Goal: Browse casually: Explore the website without a specific task or goal

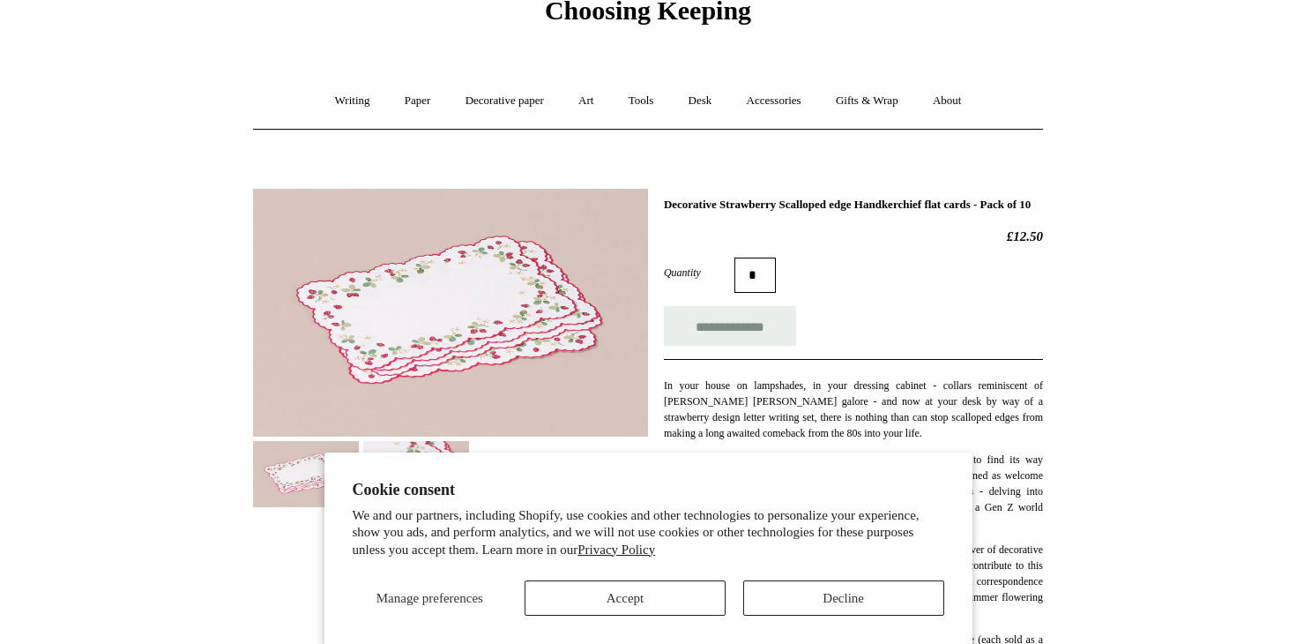
scroll to position [96, 0]
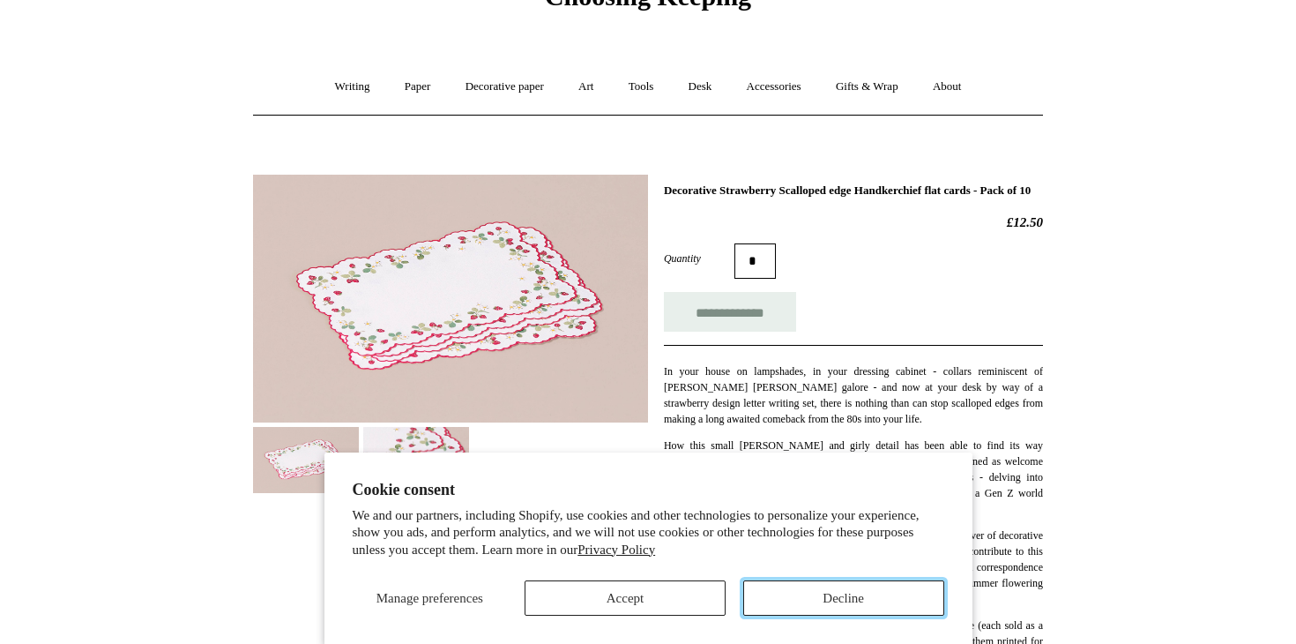
click at [797, 603] on button "Decline" at bounding box center [843, 597] width 201 height 35
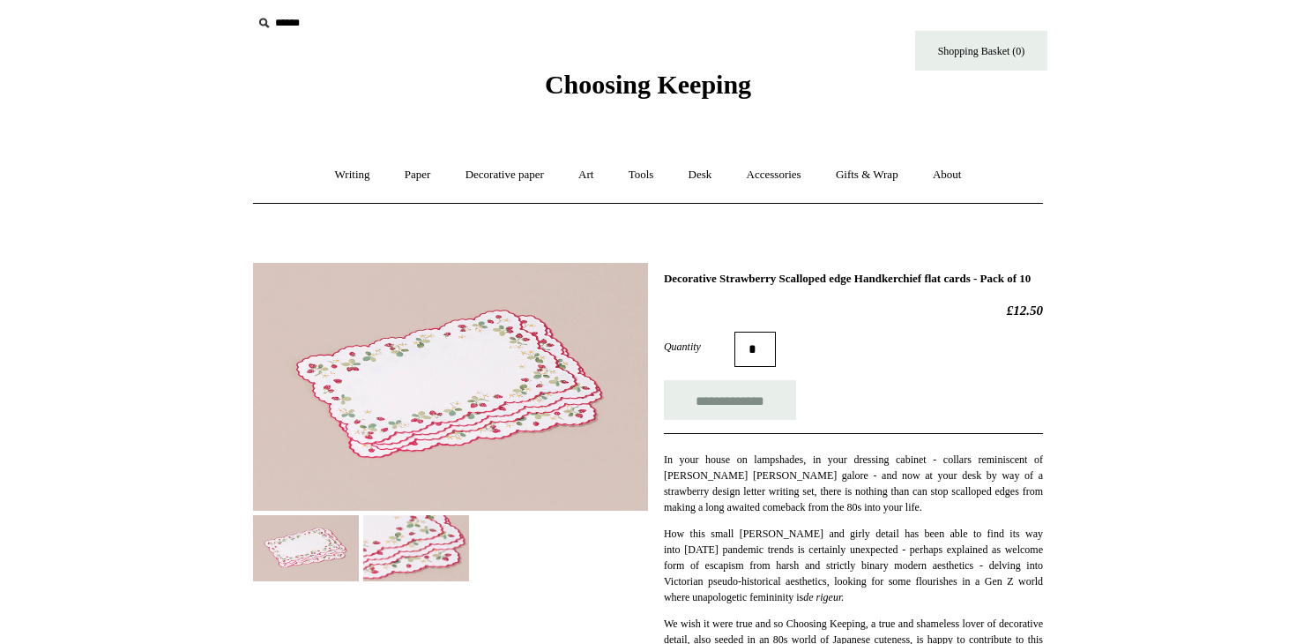
scroll to position [0, 0]
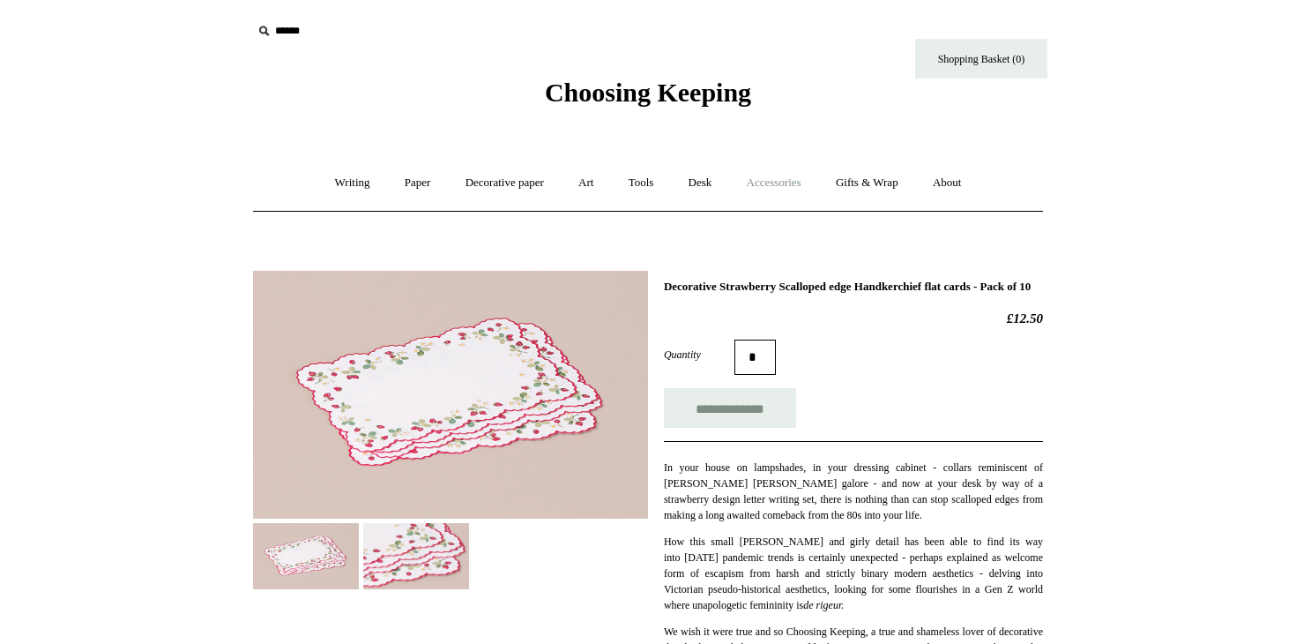
click at [777, 177] on link "Accessories +" at bounding box center [774, 183] width 86 height 47
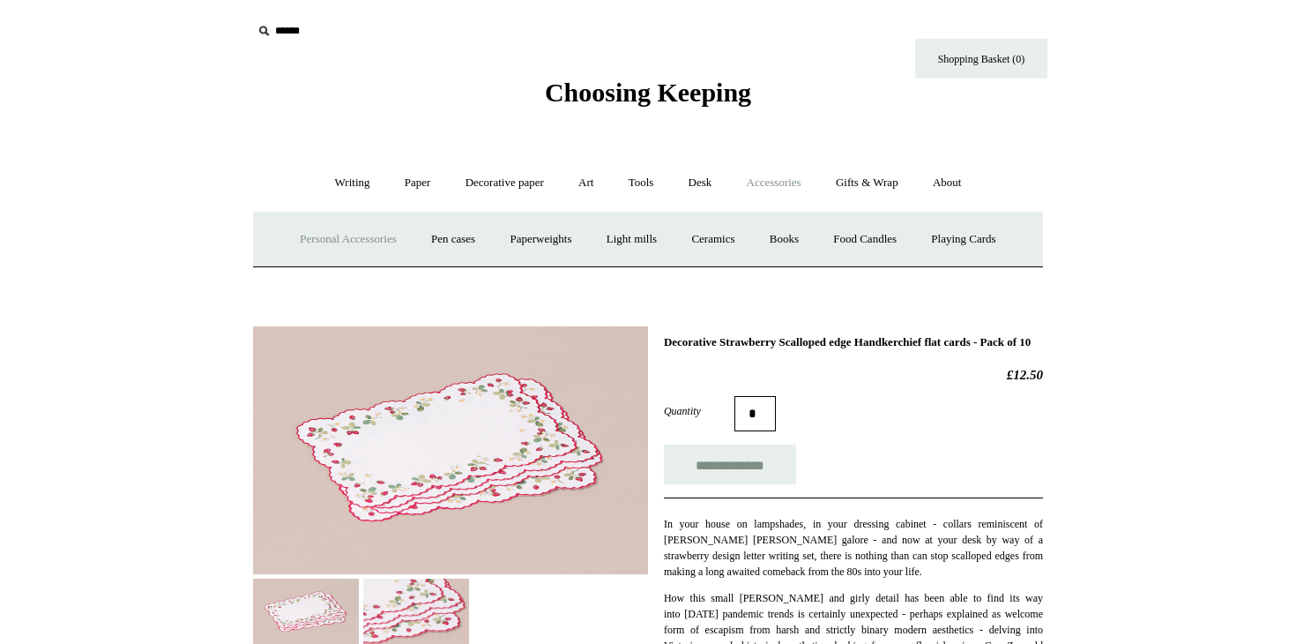
click at [331, 243] on link "Personal Accessories +" at bounding box center [348, 239] width 128 height 47
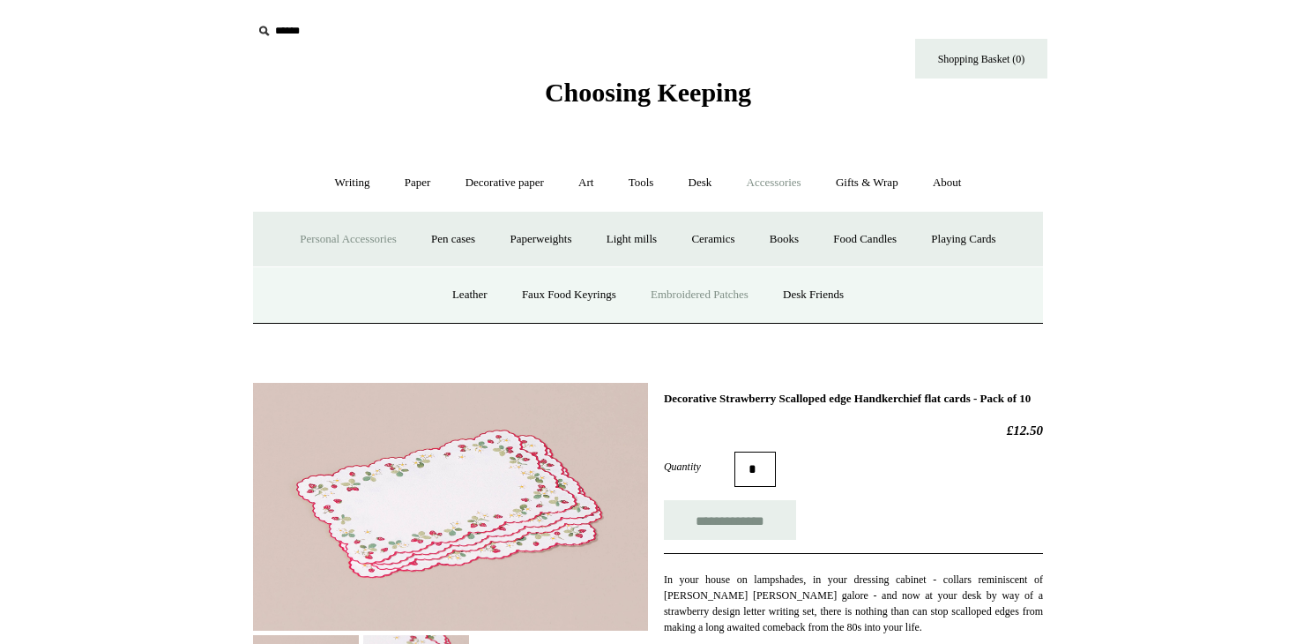
click at [698, 295] on link "Embroidered Patches" at bounding box center [700, 295] width 130 height 47
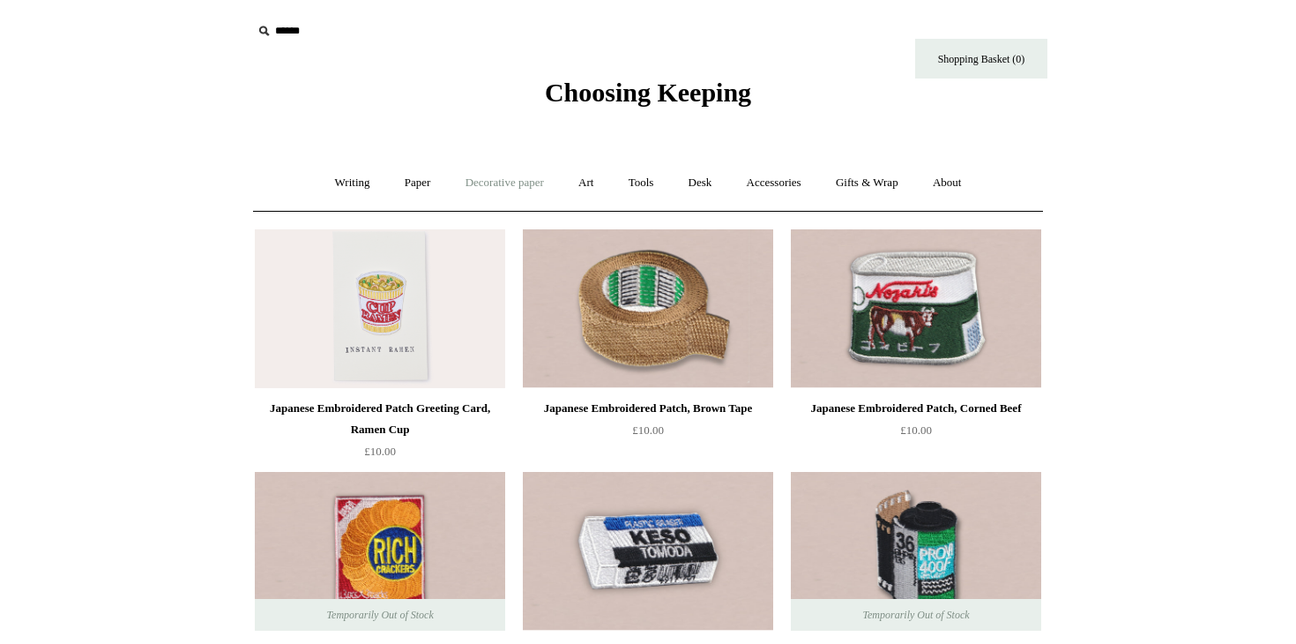
click at [501, 175] on link "Decorative paper +" at bounding box center [505, 183] width 110 height 47
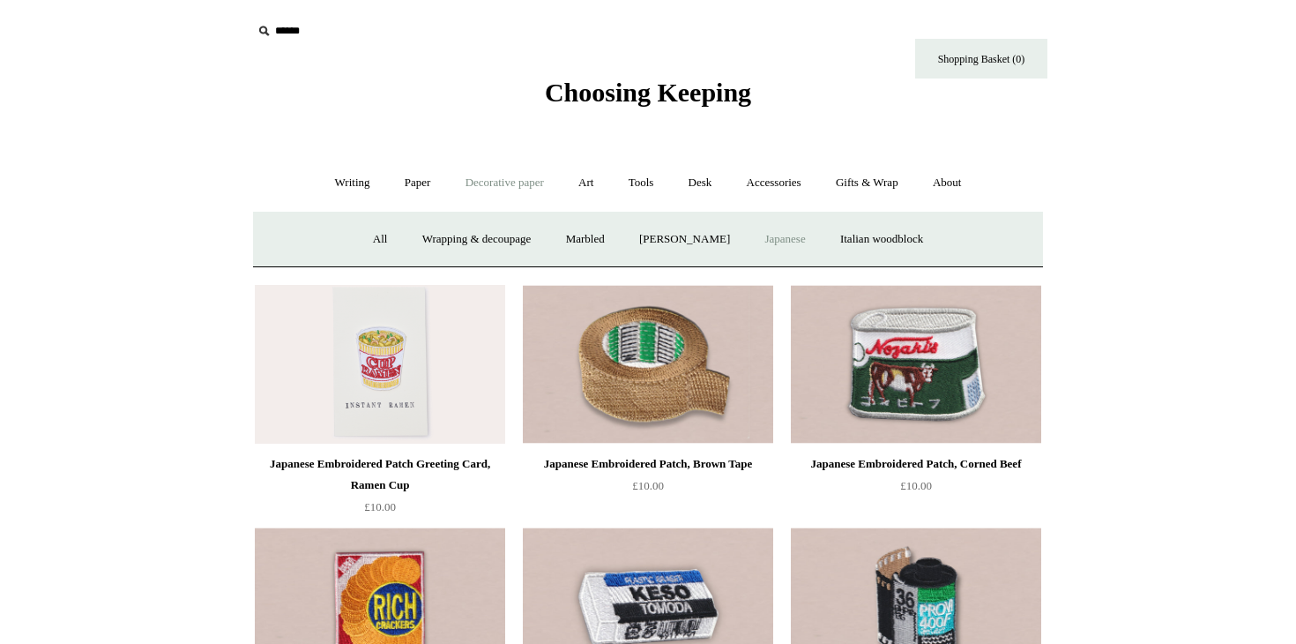
click at [800, 240] on link "Japanese" at bounding box center [785, 239] width 72 height 47
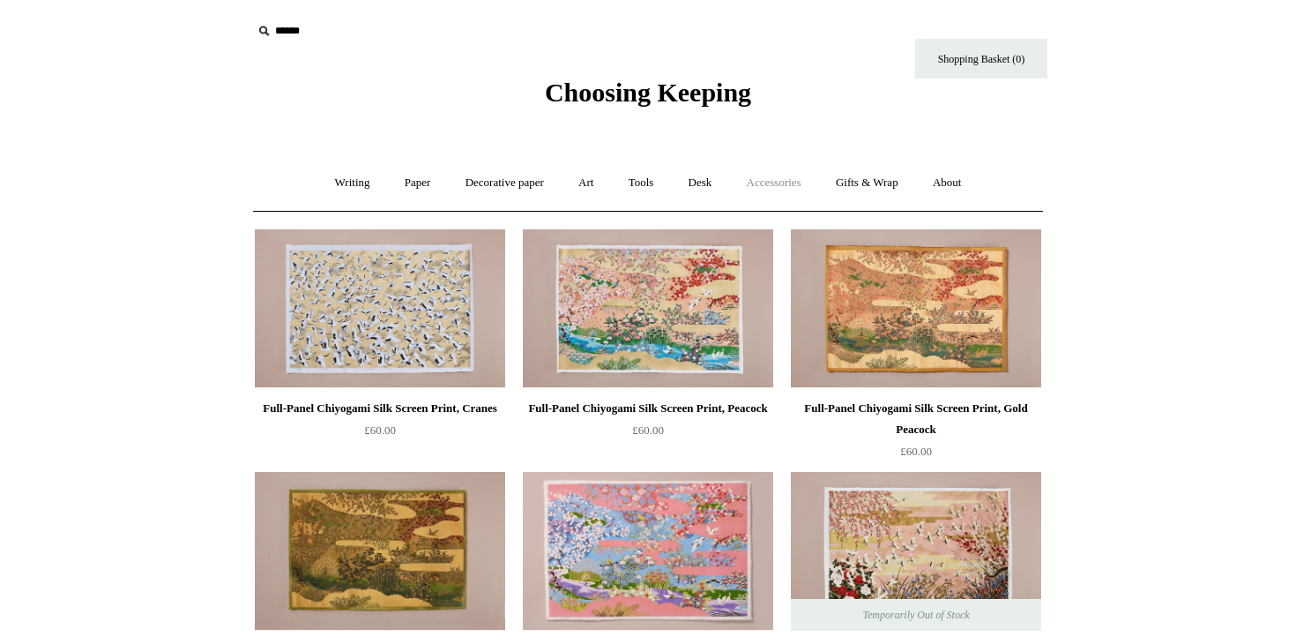
click at [768, 183] on link "Accessories +" at bounding box center [774, 183] width 86 height 47
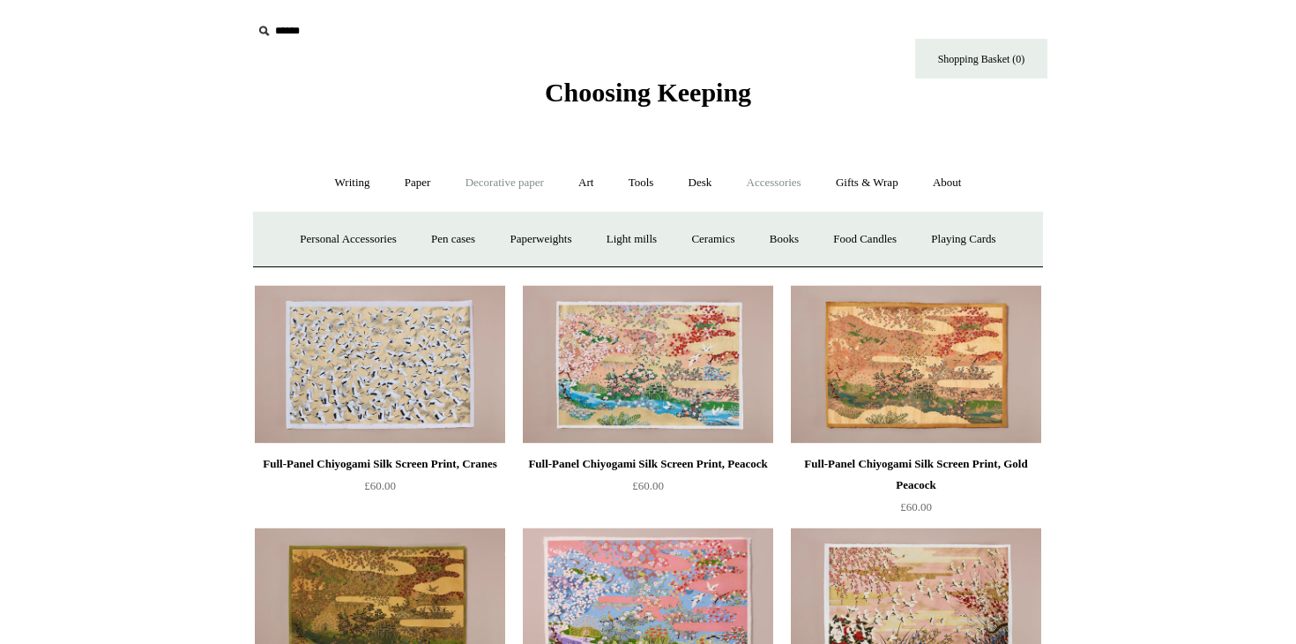
click at [513, 183] on link "Decorative paper +" at bounding box center [505, 183] width 110 height 47
click at [407, 187] on link "Paper +" at bounding box center [418, 183] width 58 height 47
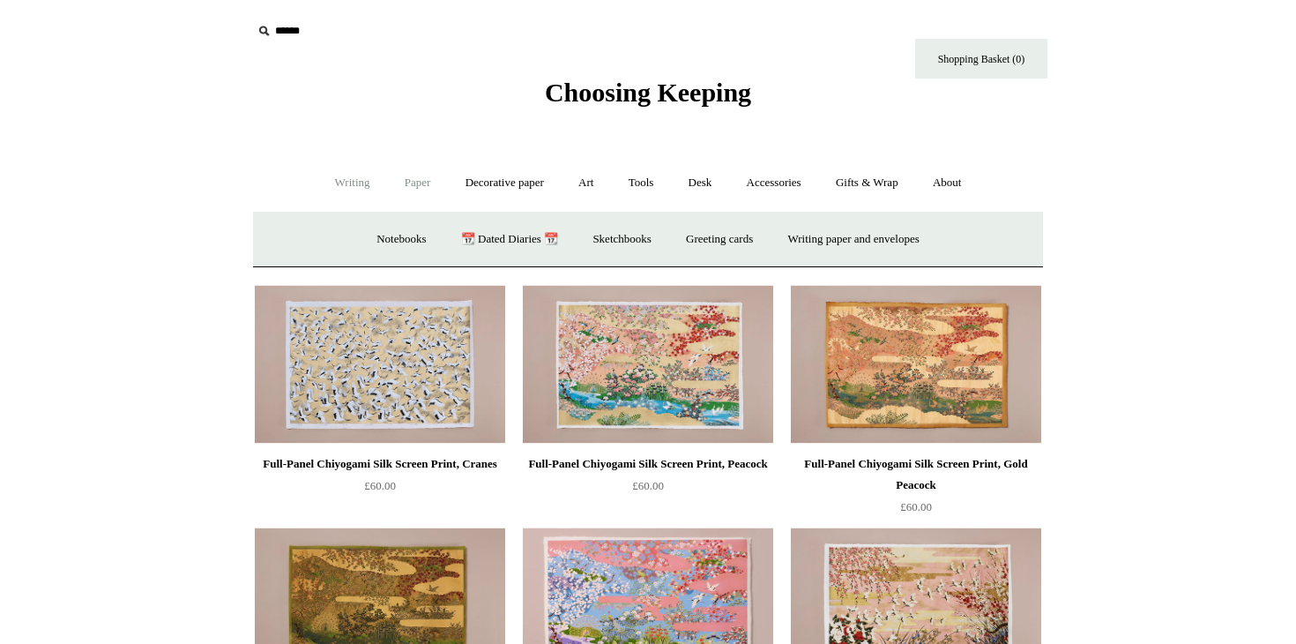
click at [338, 184] on link "Writing +" at bounding box center [352, 183] width 67 height 47
click at [479, 183] on link "Decorative paper +" at bounding box center [505, 183] width 110 height 47
click at [663, 183] on link "Tools +" at bounding box center [641, 183] width 57 height 47
click at [593, 182] on link "Art +" at bounding box center [586, 183] width 47 height 47
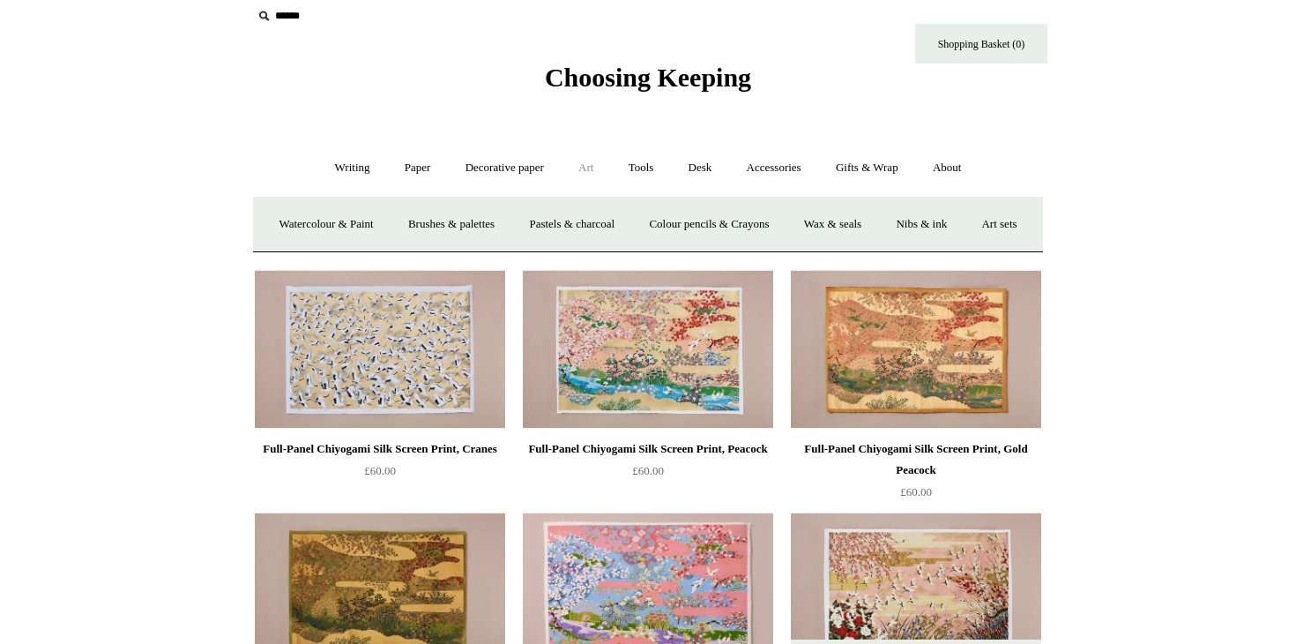
scroll to position [13, 0]
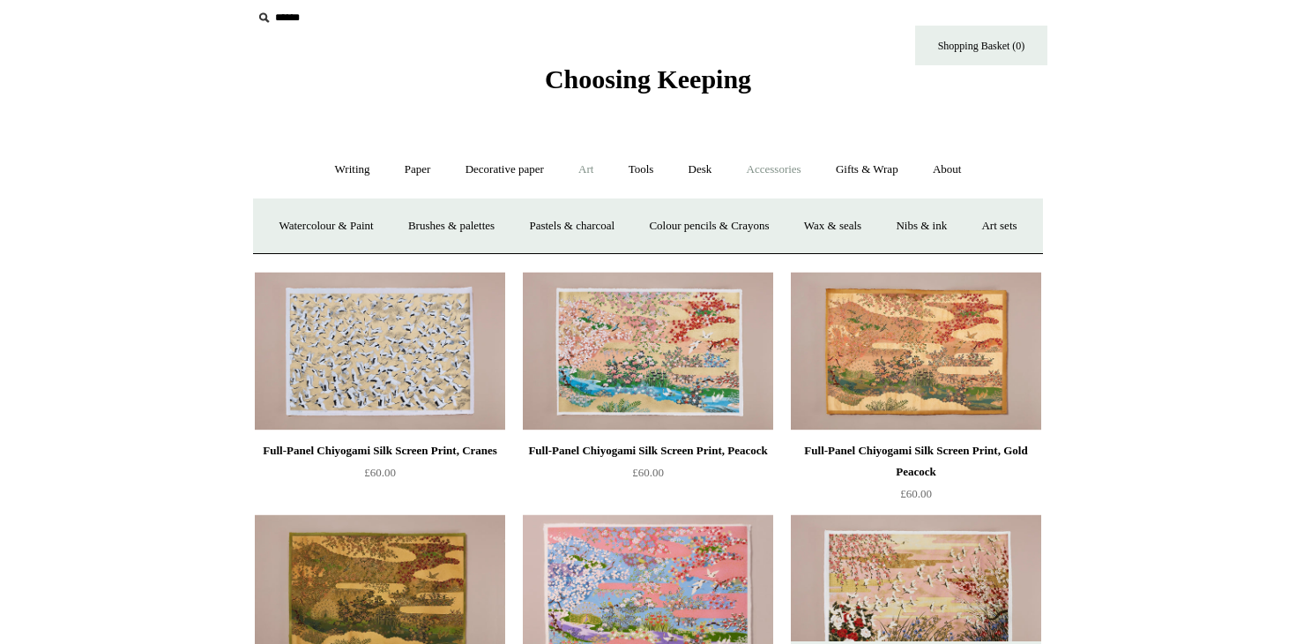
click at [775, 171] on link "Accessories +" at bounding box center [774, 169] width 86 height 47
click at [722, 222] on link "Ceramics +" at bounding box center [713, 226] width 75 height 47
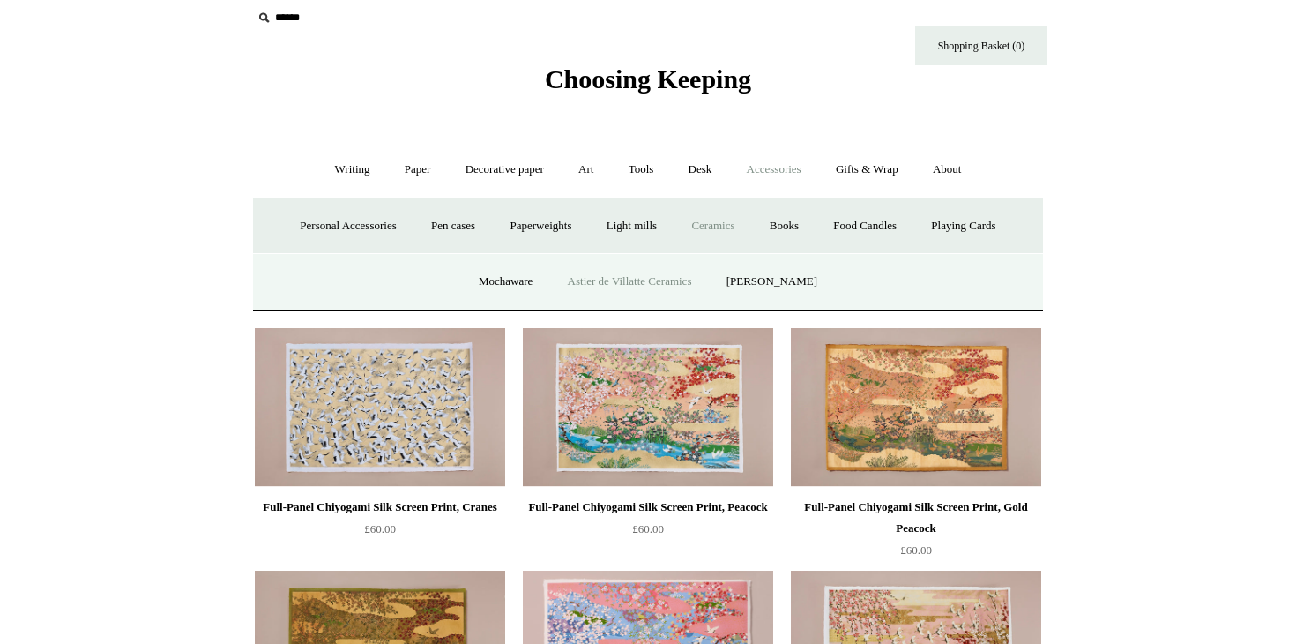
click at [701, 283] on link "Astier de Villatte Ceramics" at bounding box center [630, 281] width 156 height 47
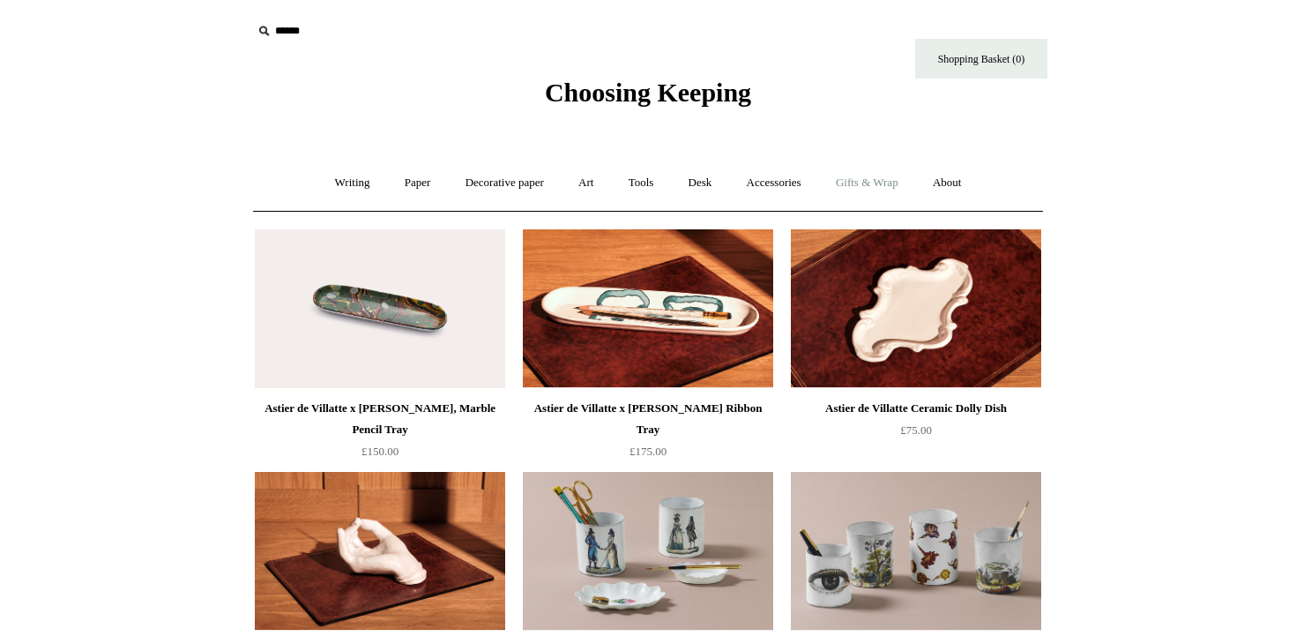
click at [872, 181] on link "Gifts & Wrap +" at bounding box center [867, 183] width 94 height 47
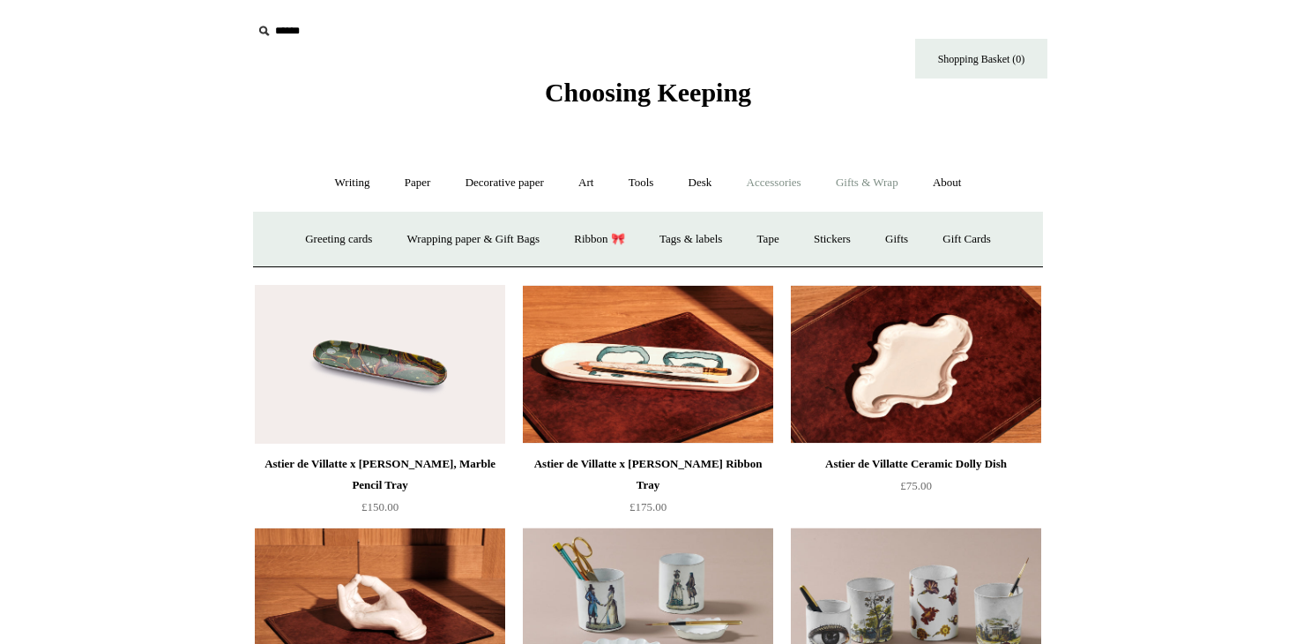
click at [797, 183] on link "Accessories +" at bounding box center [774, 183] width 86 height 47
click at [564, 239] on link "Paperweights +" at bounding box center [540, 239] width 93 height 47
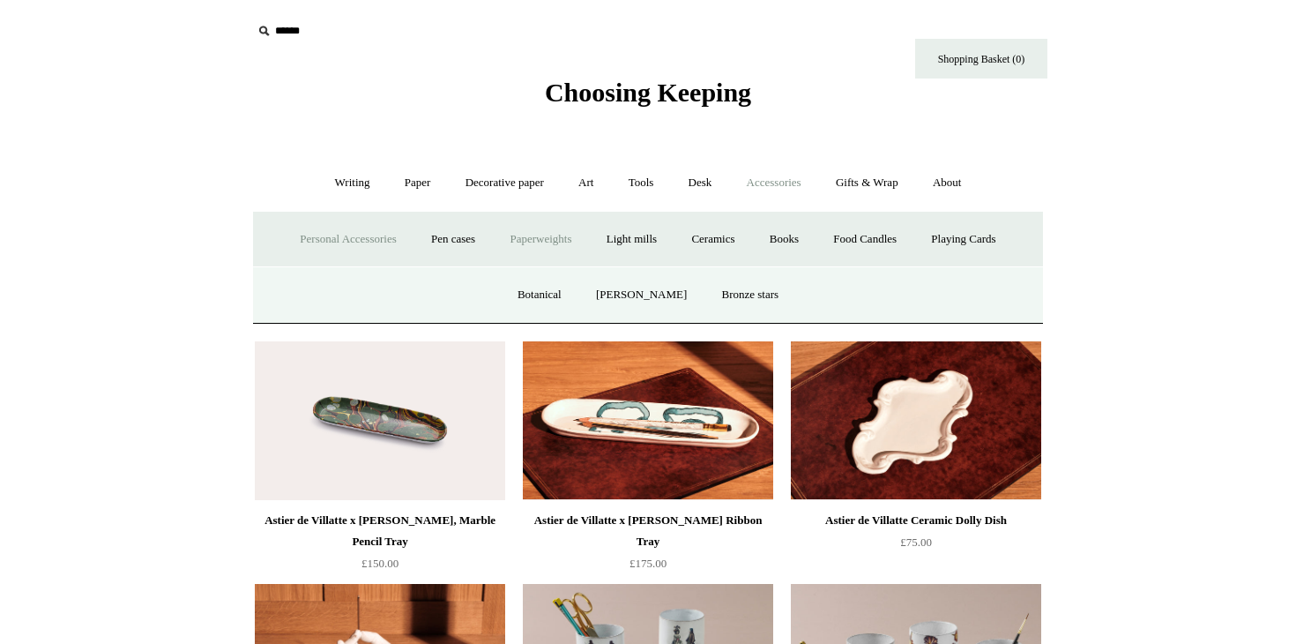
click at [377, 237] on link "Personal Accessories +" at bounding box center [348, 239] width 128 height 47
click at [408, 189] on link "Paper +" at bounding box center [418, 183] width 58 height 47
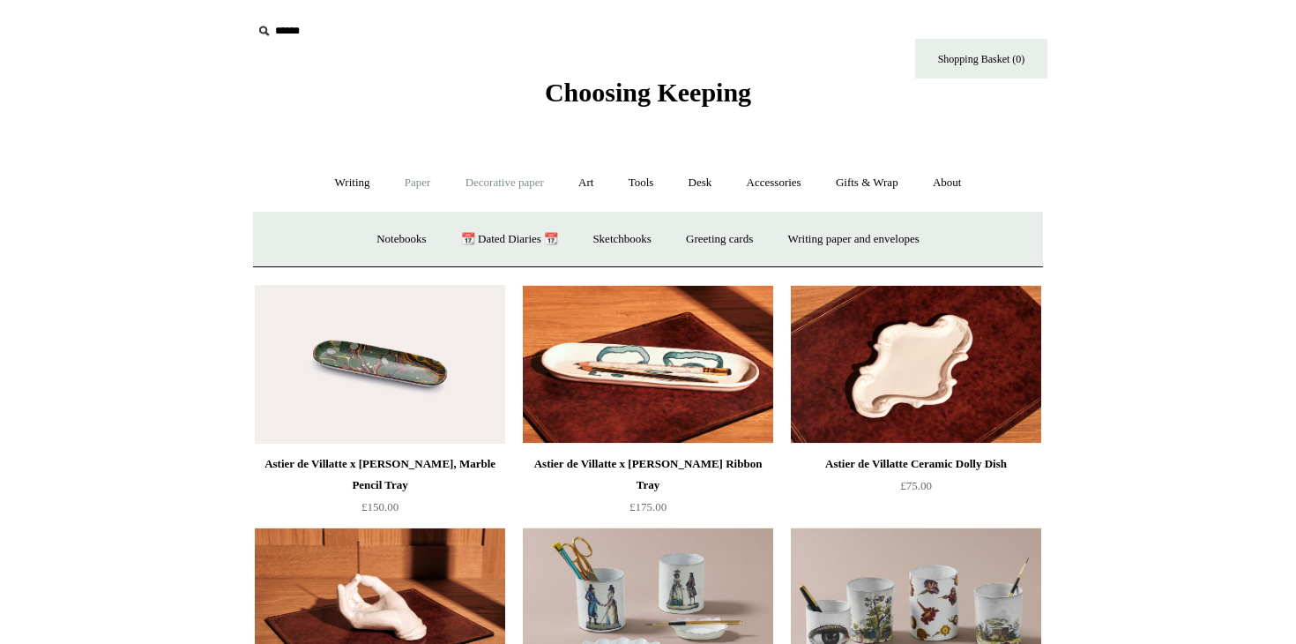
click at [487, 187] on link "Decorative paper +" at bounding box center [505, 183] width 110 height 47
click at [413, 183] on link "Paper +" at bounding box center [418, 183] width 58 height 47
click at [389, 236] on link "Notebooks +" at bounding box center [401, 239] width 81 height 47
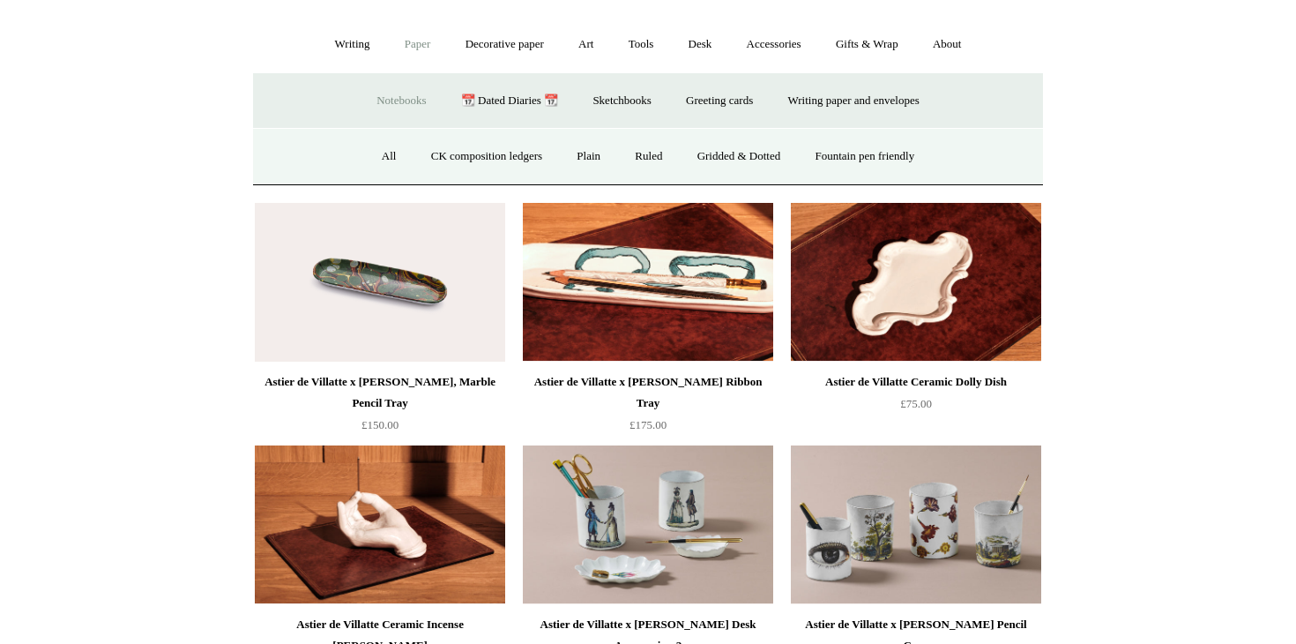
scroll to position [139, 0]
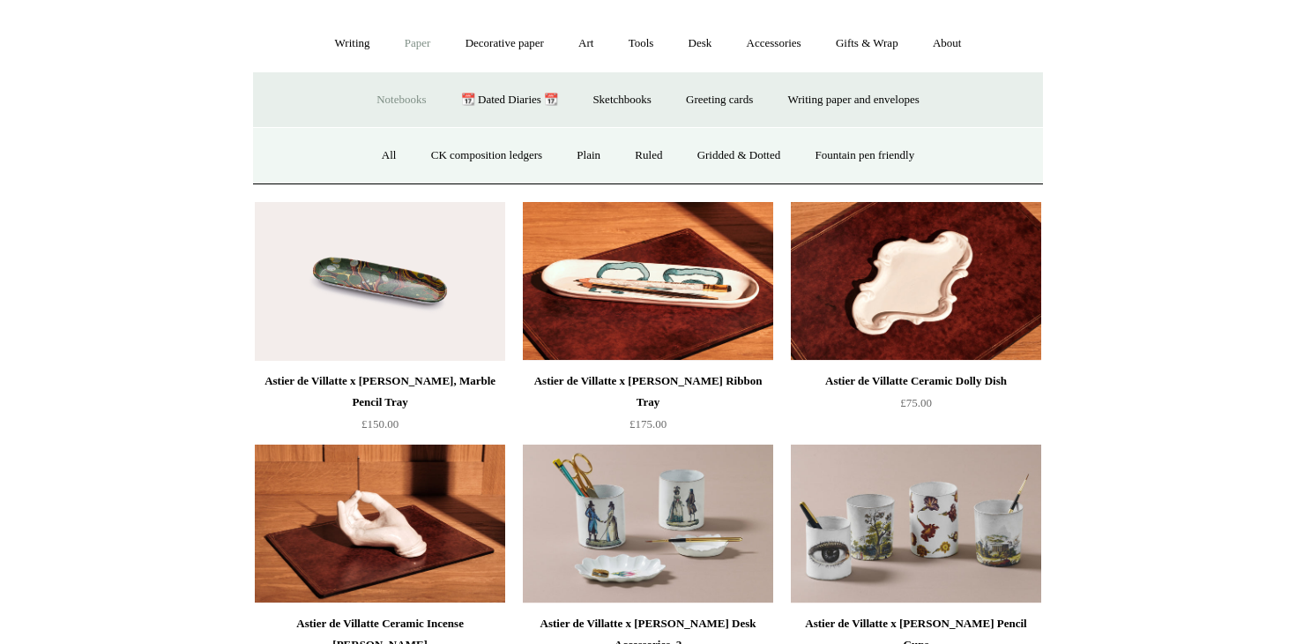
click at [622, 381] on div "Astier de Villatte x John Derian Ribbon Tray" at bounding box center [648, 391] width 242 height 42
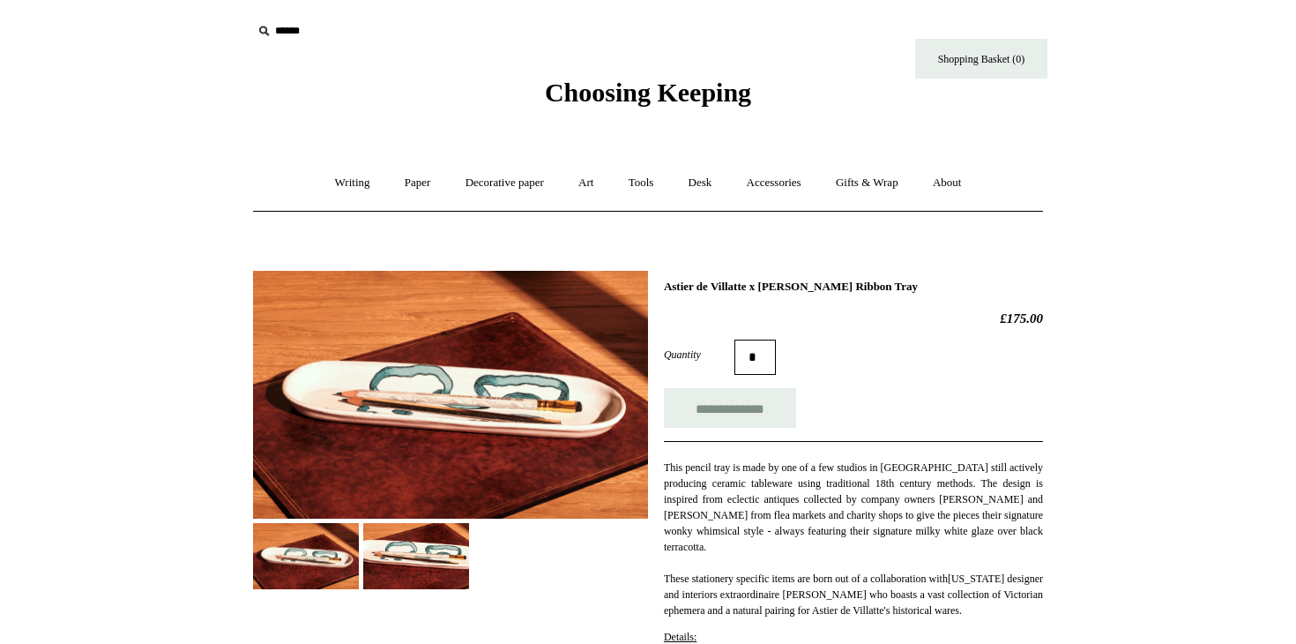
click at [570, 392] on img at bounding box center [450, 395] width 395 height 248
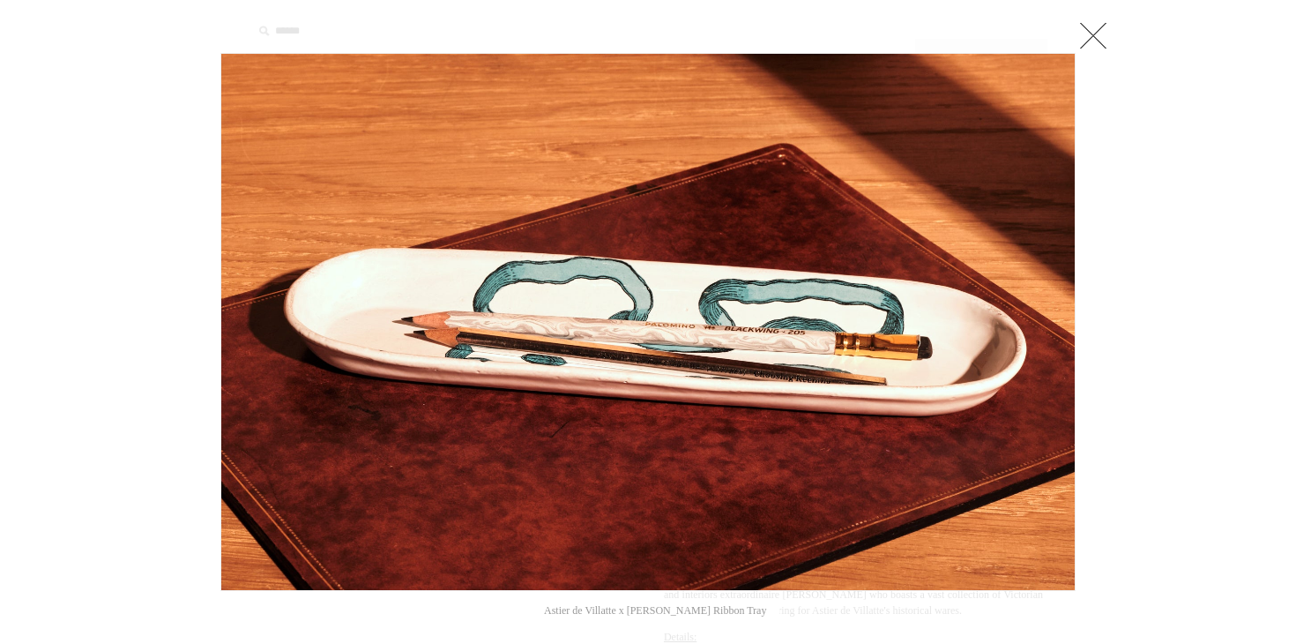
click at [1091, 35] on link at bounding box center [1093, 35] width 35 height 35
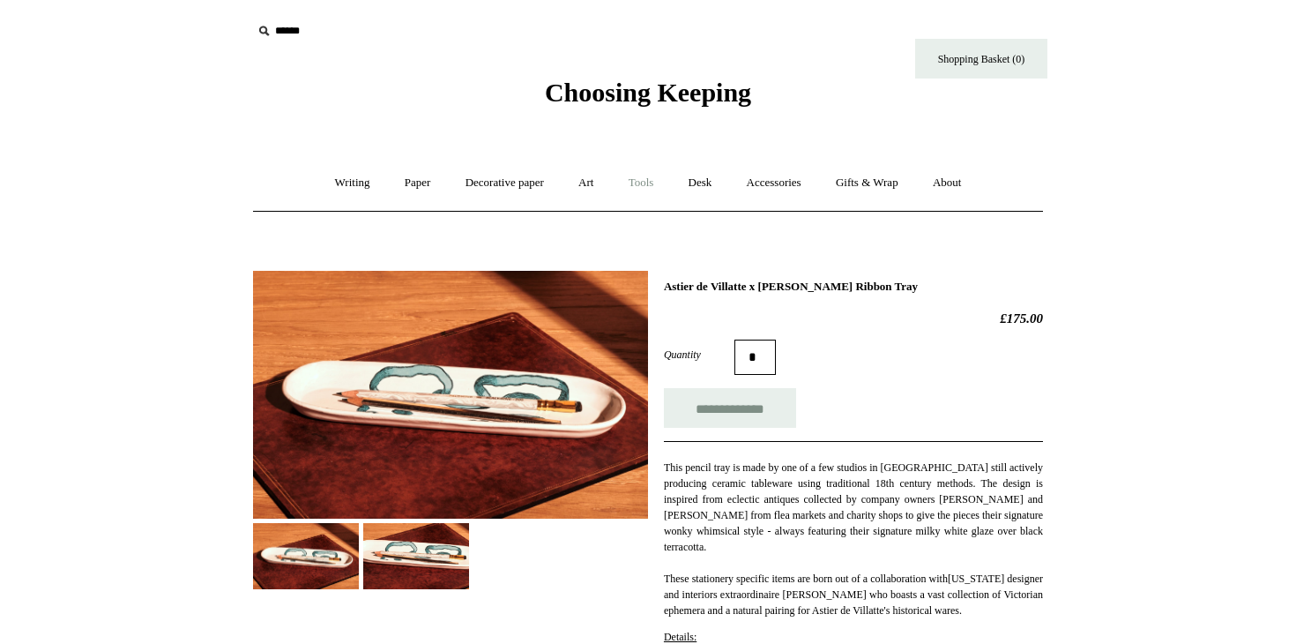
click at [652, 182] on link "Tools +" at bounding box center [641, 183] width 57 height 47
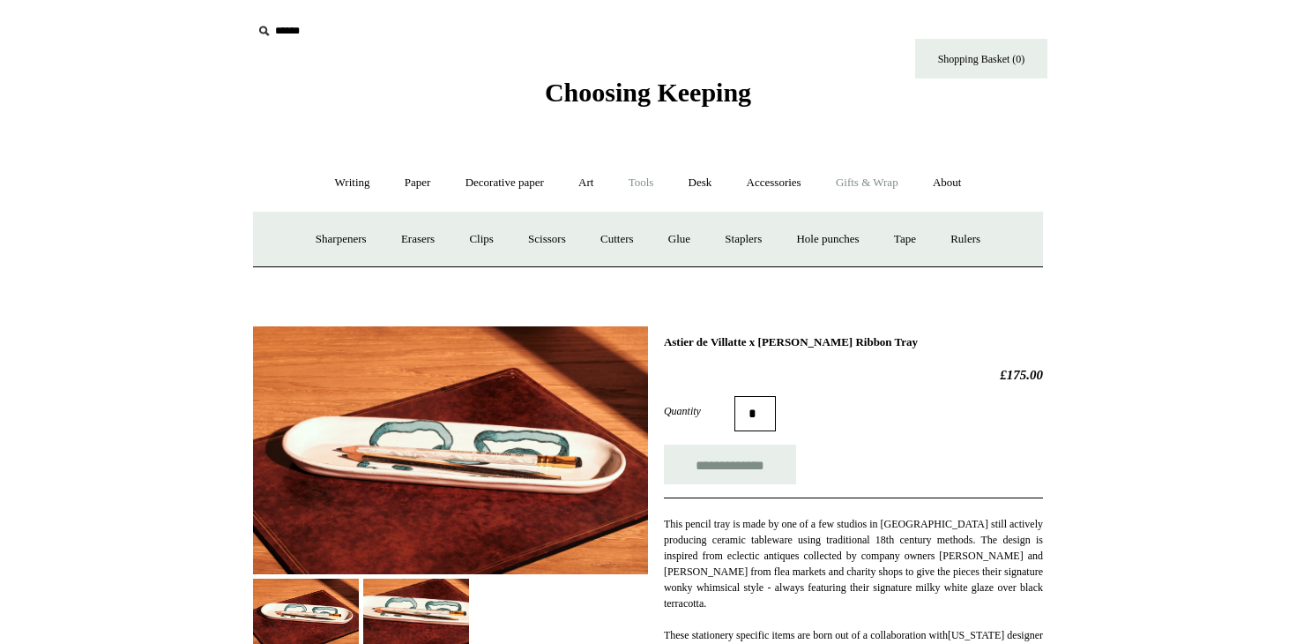
click at [856, 183] on link "Gifts & Wrap +" at bounding box center [867, 183] width 94 height 47
click at [334, 242] on link "Greeting cards +" at bounding box center [338, 239] width 99 height 47
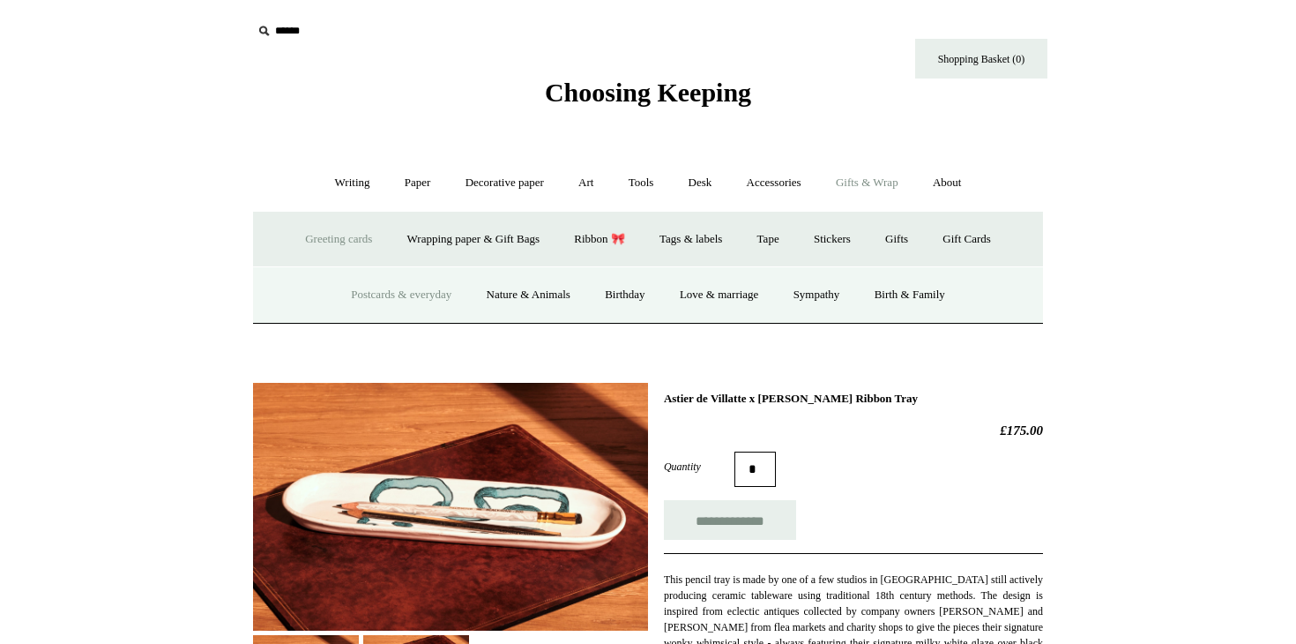
click at [386, 298] on link "Postcards & everyday" at bounding box center [401, 295] width 132 height 47
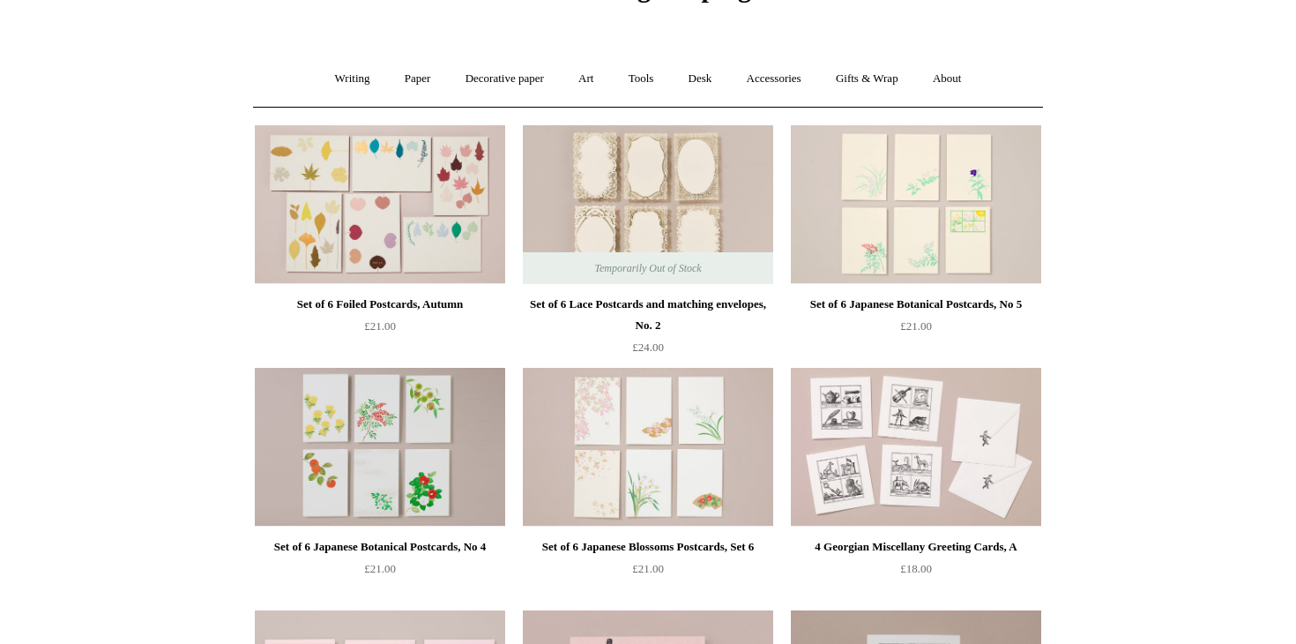
scroll to position [116, 0]
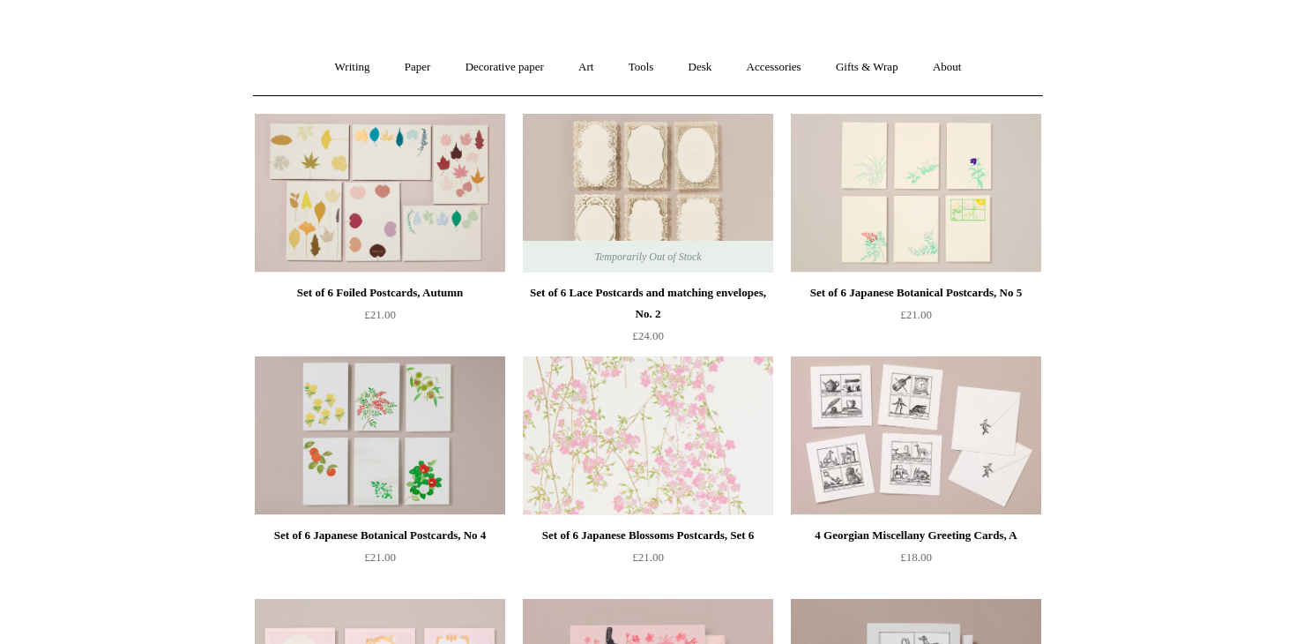
click at [611, 444] on img at bounding box center [648, 435] width 250 height 159
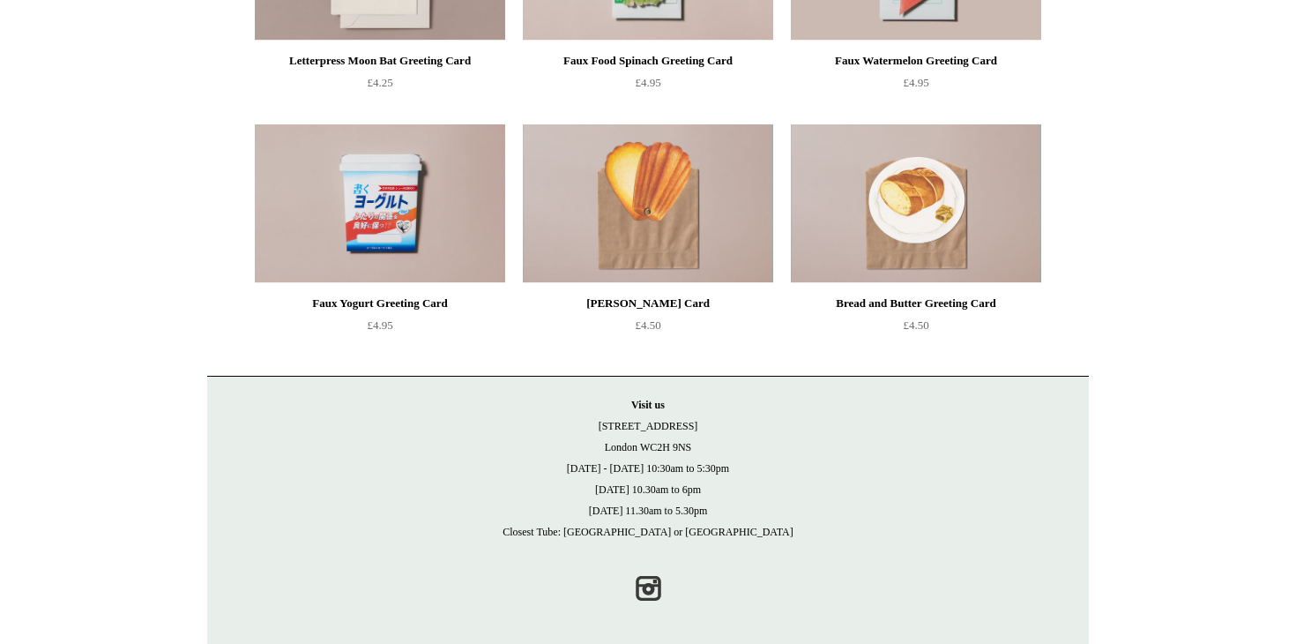
scroll to position [1568, 0]
